Goal: Use online tool/utility: Utilize a website feature to perform a specific function

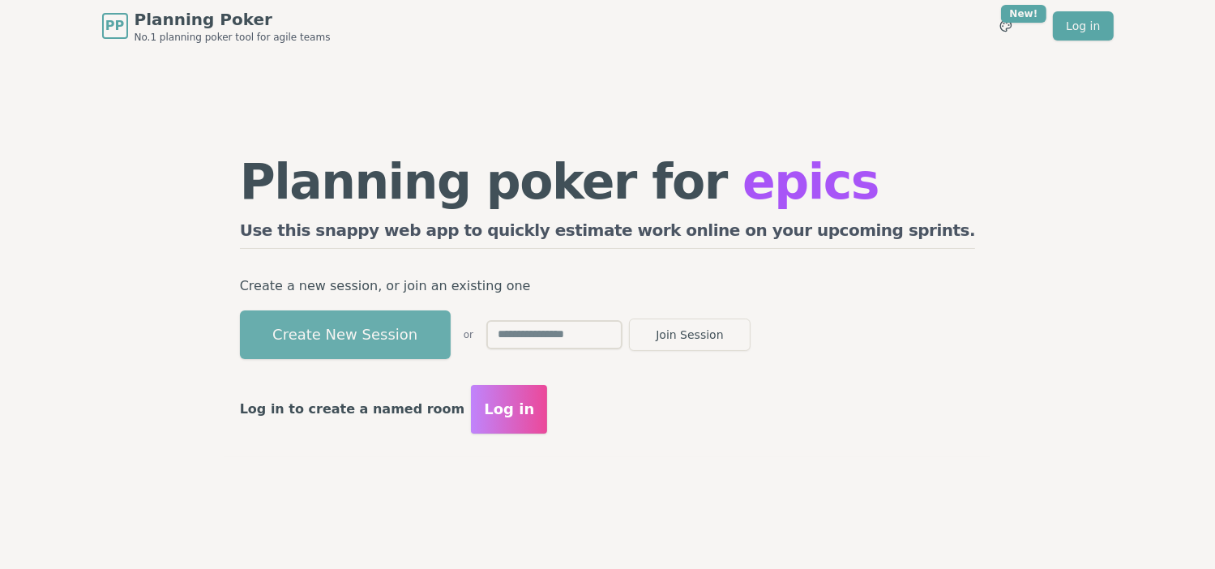
click at [376, 335] on button "Create New Session" at bounding box center [345, 335] width 211 height 49
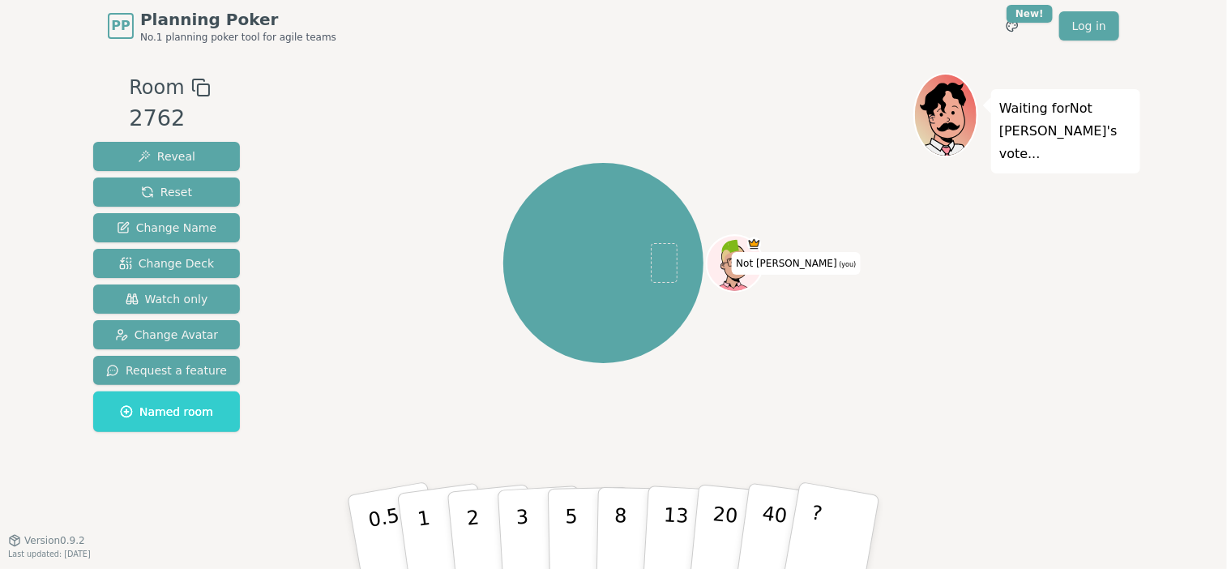
click at [192, 89] on icon at bounding box center [200, 87] width 19 height 19
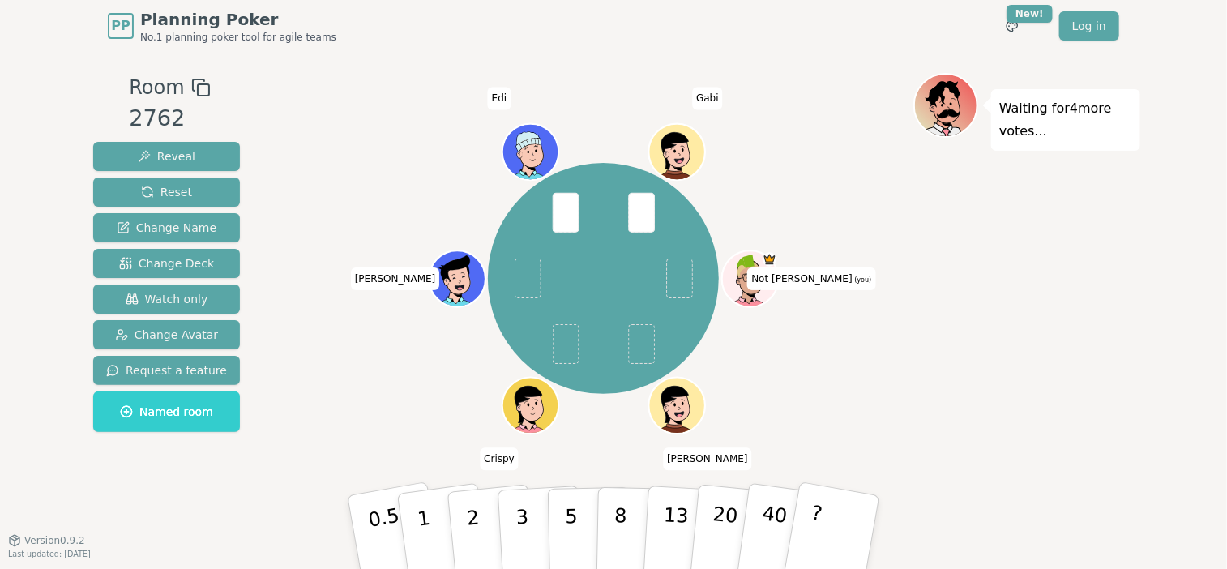
click at [1054, 346] on div "Waiting for 4 more votes..." at bounding box center [1027, 296] width 227 height 446
click at [521, 536] on p "3" at bounding box center [524, 534] width 18 height 88
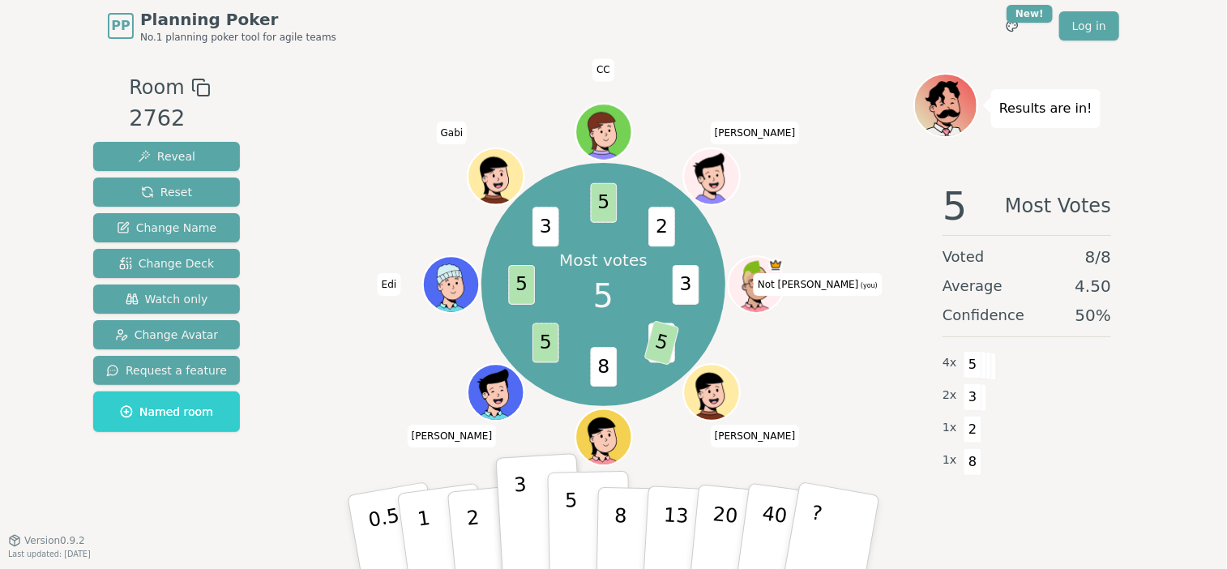
click at [571, 520] on p "5" at bounding box center [572, 533] width 14 height 88
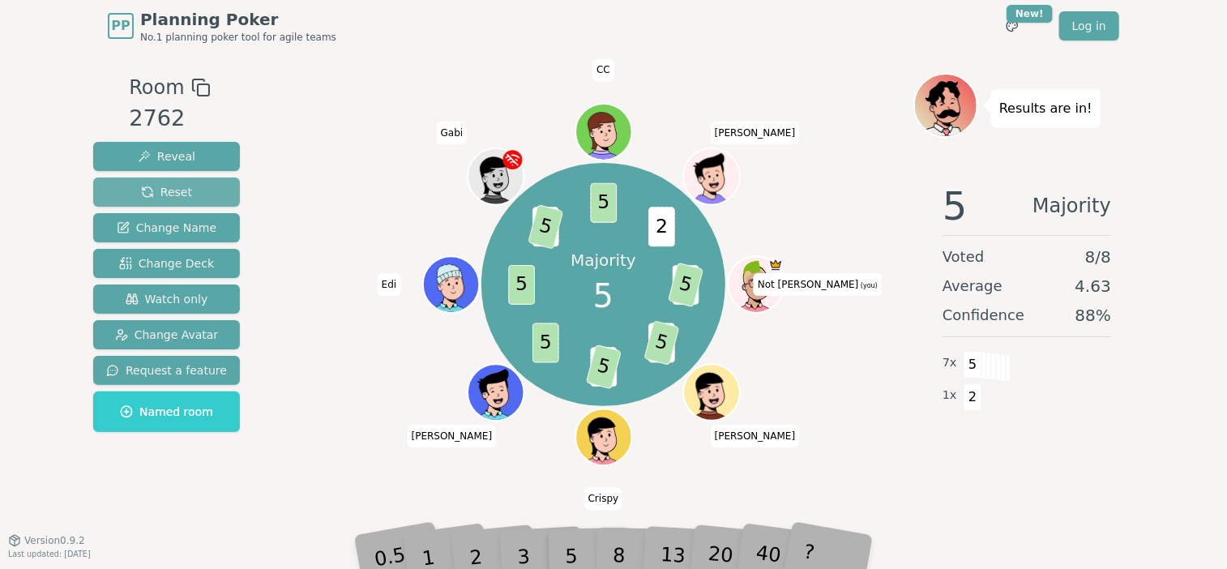
click at [175, 182] on button "Reset" at bounding box center [166, 192] width 147 height 29
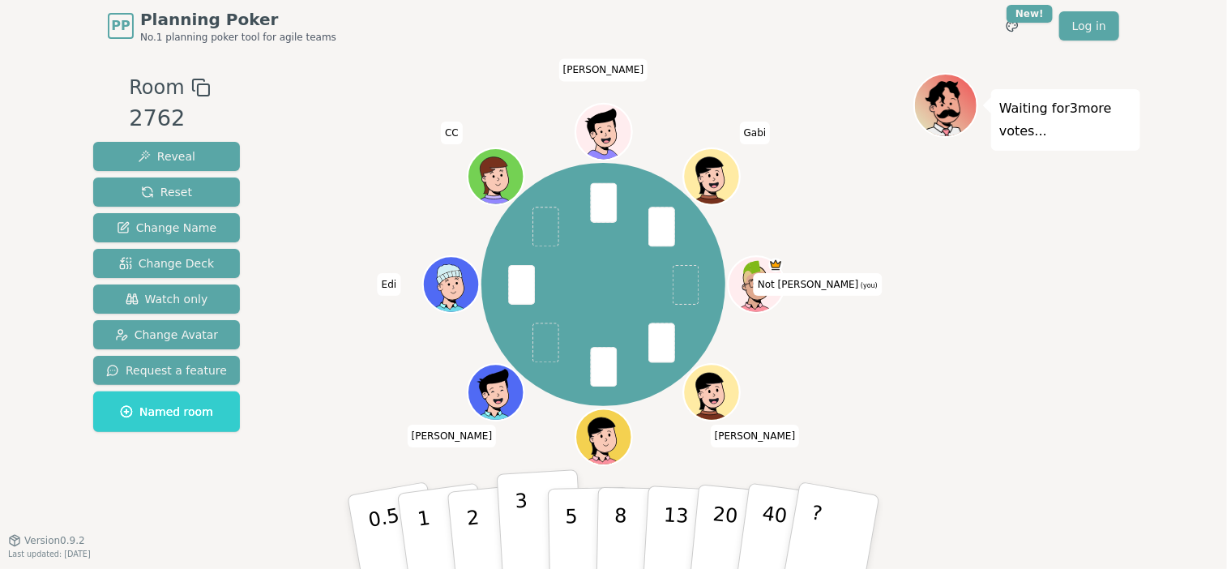
click at [532, 543] on button "3" at bounding box center [541, 532] width 88 height 126
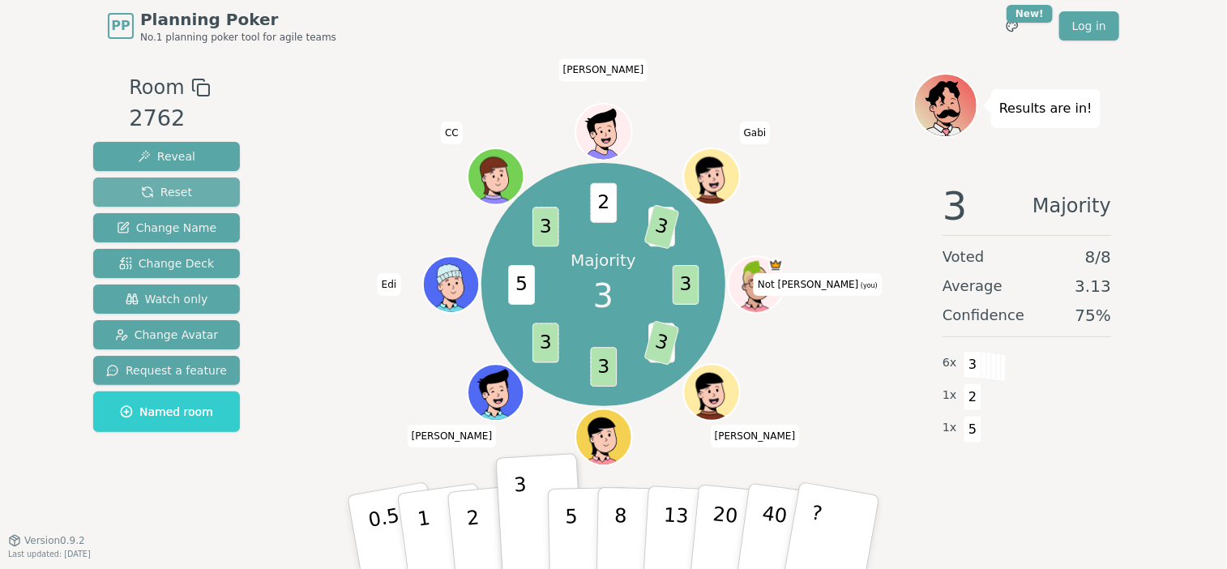
click at [156, 192] on span "Reset" at bounding box center [166, 192] width 51 height 16
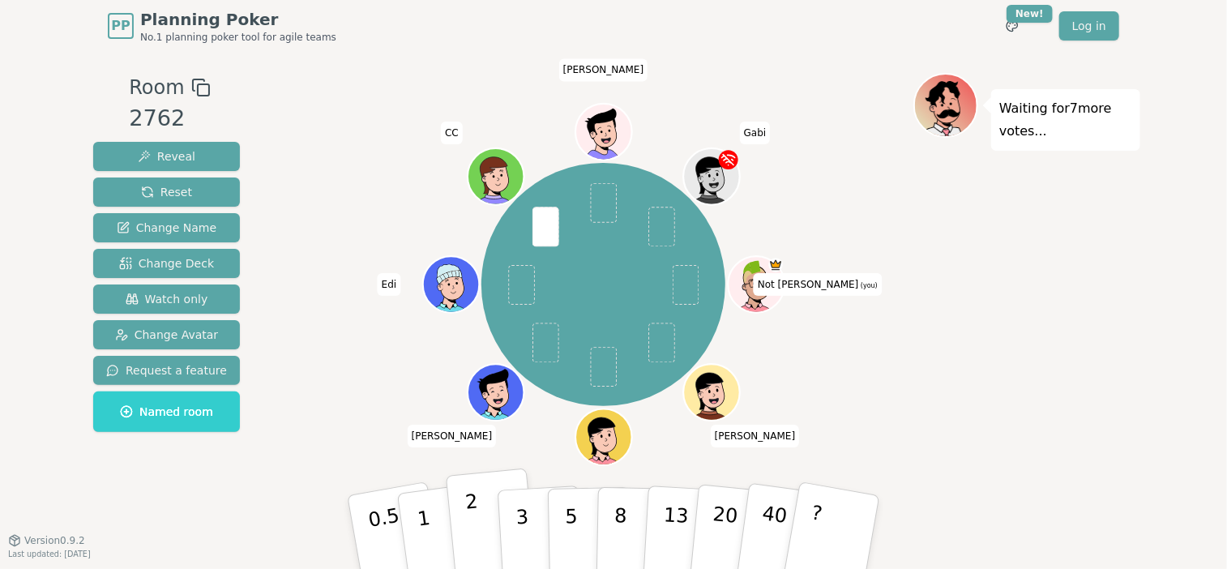
click at [486, 529] on button "2" at bounding box center [492, 533] width 92 height 129
